Goal: Obtain resource: Download file/media

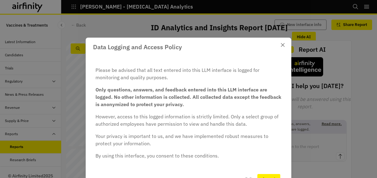
scroll to position [31, 0]
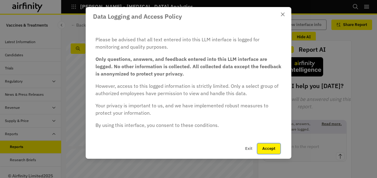
click at [261, 146] on button "Accept" at bounding box center [268, 148] width 23 height 10
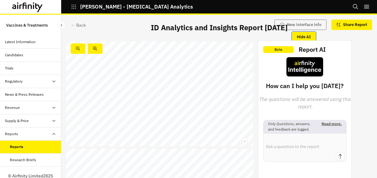
click at [301, 36] on button "Hide AI" at bounding box center [304, 37] width 24 height 10
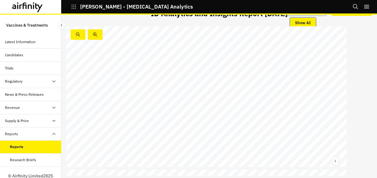
scroll to position [0, 0]
click at [366, 6] on icon "right-menu" at bounding box center [366, 7] width 5 height 4
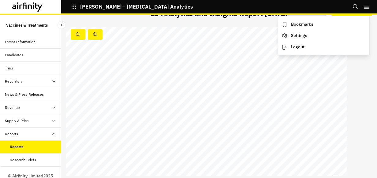
click at [343, 91] on div "[MEDICAL_DATA] Analytics and Insights Monthly Report [DATE] © 2025 Airfinity – …" at bounding box center [206, 106] width 280 height 158
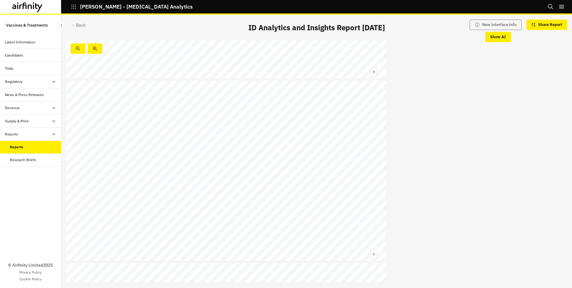
scroll to position [734, 0]
click at [98, 49] on button "button" at bounding box center [95, 48] width 15 height 10
click at [76, 48] on icon "button" at bounding box center [78, 48] width 5 height 5
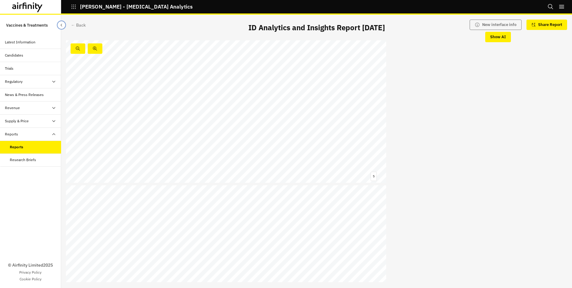
click at [61, 28] on button "Close Sidebar" at bounding box center [61, 25] width 8 height 8
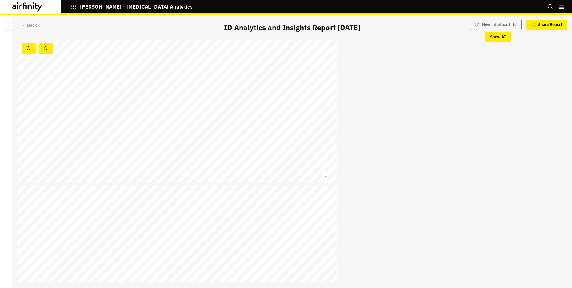
drag, startPoint x: 328, startPoint y: 59, endPoint x: 464, endPoint y: 101, distance: 142.7
click at [376, 101] on div "[MEDICAL_DATA] Analytics and Insights Monthly Report [DATE] © 2025 Airfinity – …" at bounding box center [292, 161] width 560 height 242
click at [298, 178] on span "could extend the relevance of" at bounding box center [280, 215] width 49 height 4
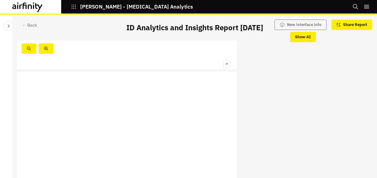
scroll to position [4368, 0]
